Goal: Transaction & Acquisition: Purchase product/service

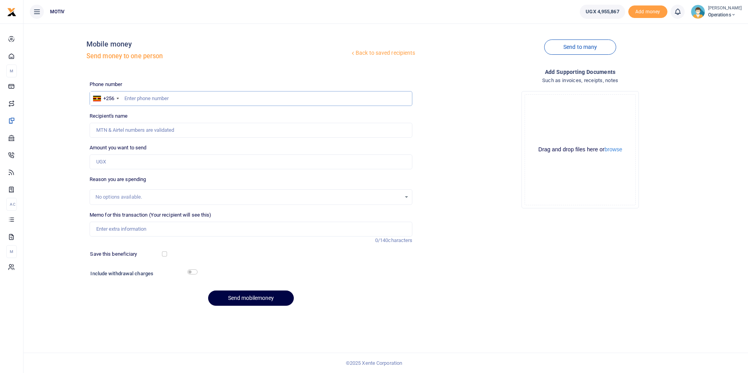
click at [133, 95] on input "text" at bounding box center [251, 98] width 323 height 15
click at [68, 151] on div "Back to saved recipients Mobile money Send money to one person Send to many Pho…" at bounding box center [386, 171] width 718 height 282
click at [70, 131] on div "Back to saved recipients Mobile money Send money to one person Send to many Pho…" at bounding box center [386, 171] width 718 height 282
click at [157, 98] on input "075362207" at bounding box center [251, 98] width 323 height 15
type input "0"
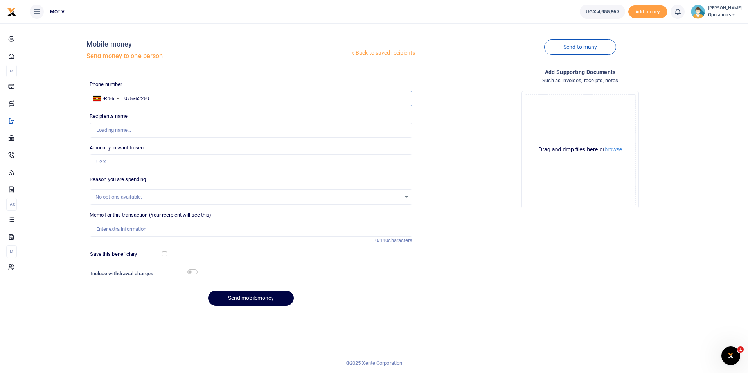
type input "0753622507"
type input "Patricia Okou Aima"
type input "0753622507"
click at [108, 162] on input "Amount you want to send" at bounding box center [251, 162] width 323 height 15
type input "15,000"
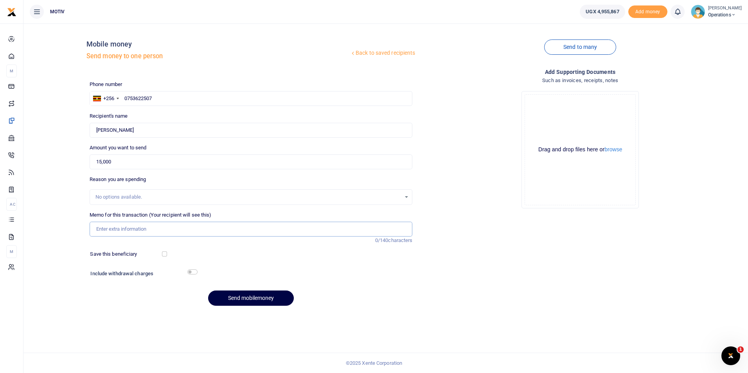
click at [115, 233] on input "Memo for this transaction (Your recipient will see this)" at bounding box center [251, 229] width 323 height 15
type input "Bank charges for operational Licenses"
click at [162, 255] on input "checkbox" at bounding box center [164, 254] width 5 height 5
checkbox input "true"
click at [192, 270] on input "checkbox" at bounding box center [192, 272] width 10 height 5
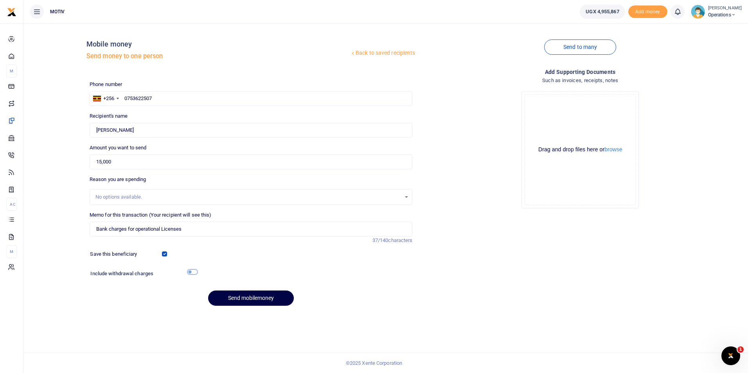
checkbox input "true"
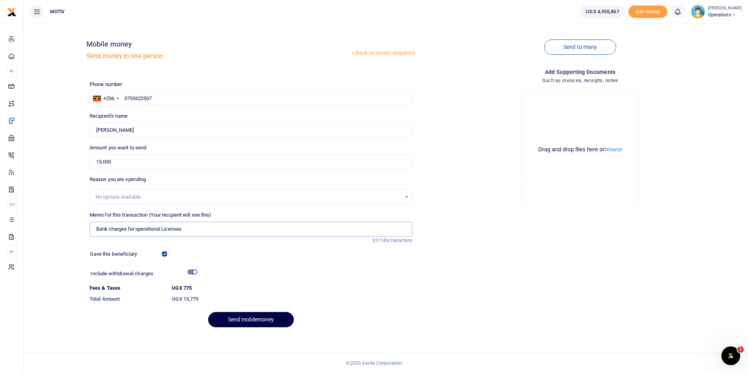
click at [193, 227] on input "Bank charges for operational Licenses" at bounding box center [251, 229] width 323 height 15
type input "Bank charges for operational Licenses for Motiv, TIV and Tukole"
click at [252, 318] on button "Send mobilemoney" at bounding box center [251, 319] width 86 height 15
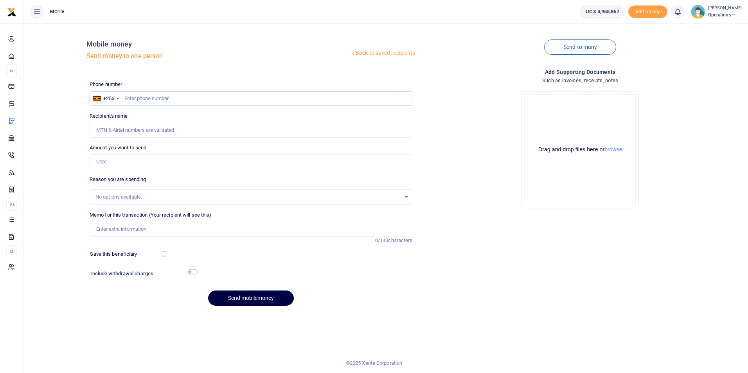
click at [126, 99] on input "text" at bounding box center [251, 98] width 323 height 15
paste input "0706421285"
type input "0706421285"
type input "[PERSON_NAME]"
type input "0706421285"
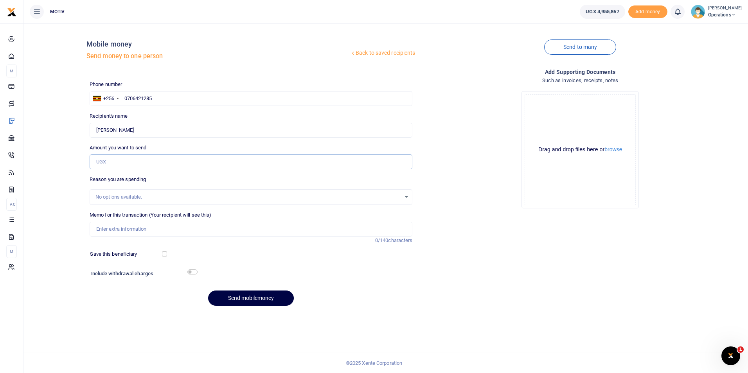
click at [148, 162] on input "Amount you want to send" at bounding box center [251, 162] width 323 height 15
paste input "694,500"
type input "694,500"
click at [140, 227] on input "Memo for this transaction (Your recipient will see this)" at bounding box center [251, 229] width 323 height 15
click at [96, 232] on input "Rwenzori food delivery" at bounding box center [251, 229] width 323 height 15
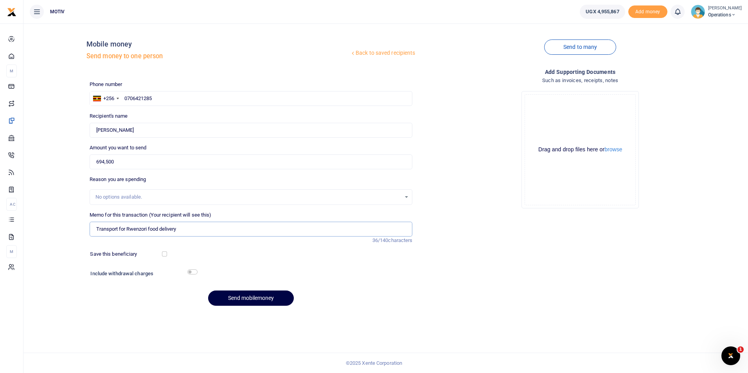
click at [184, 232] on input "Transport for Rwenzori food delivery" at bounding box center [251, 229] width 323 height 15
type input "Transport for Rwenzori food delivery for August"
click at [162, 254] on input "checkbox" at bounding box center [164, 254] width 5 height 5
checkbox input "true"
click at [190, 271] on input "checkbox" at bounding box center [192, 272] width 10 height 5
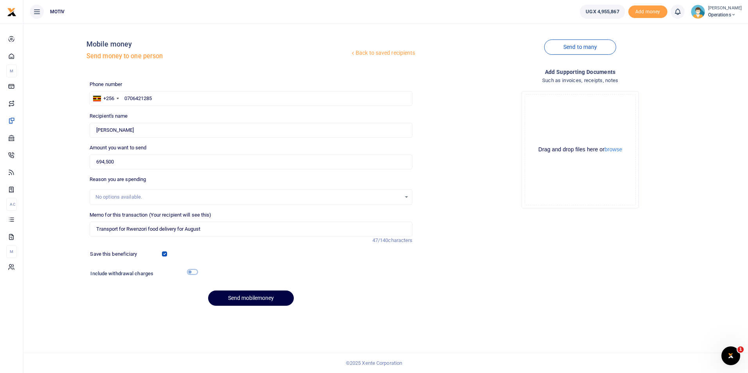
checkbox input "true"
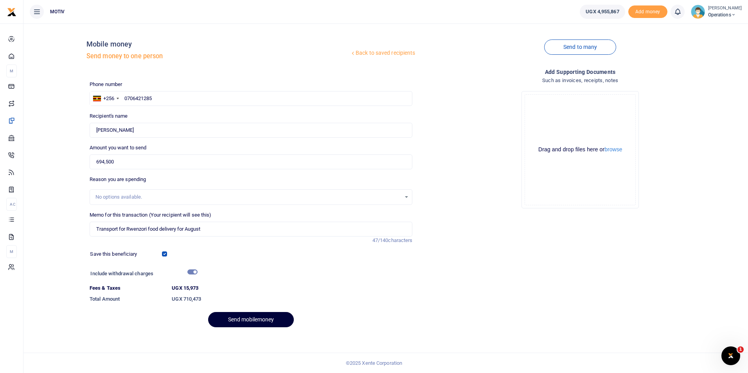
click at [233, 318] on button "Send mobilemoney" at bounding box center [251, 319] width 86 height 15
